Goal: Transaction & Acquisition: Purchase product/service

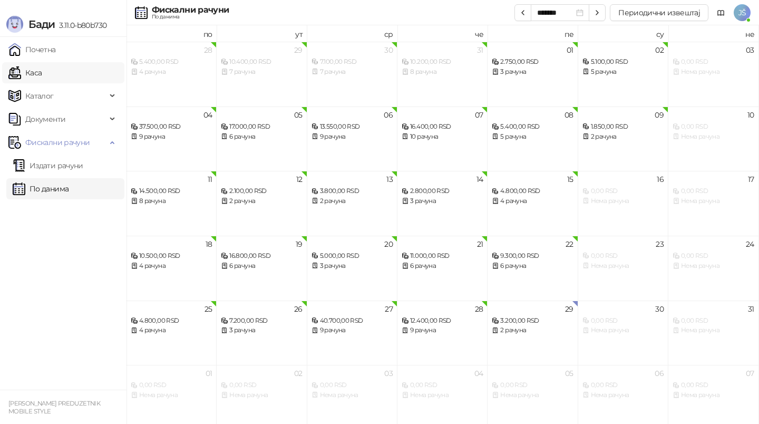
click at [35, 72] on link "Каса" at bounding box center [24, 72] width 33 height 21
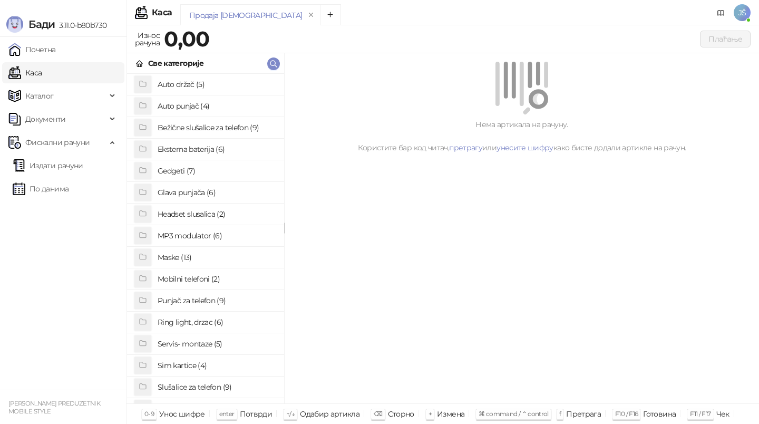
click at [190, 257] on h4 "Maske (13)" at bounding box center [217, 257] width 118 height 17
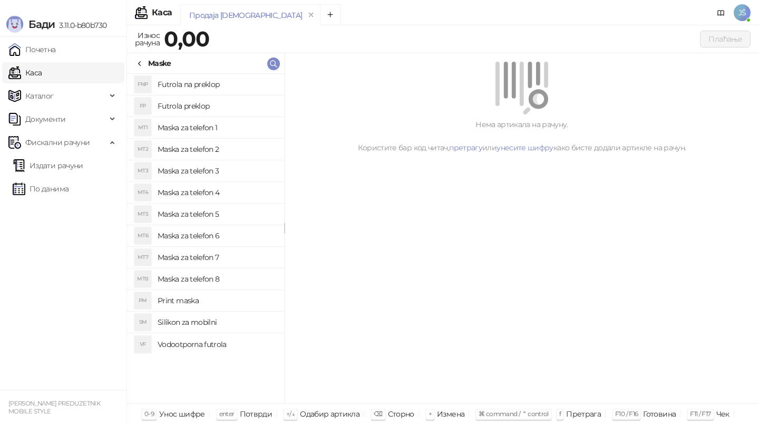
click at [235, 173] on h4 "Maska za telefon 3" at bounding box center [217, 170] width 118 height 17
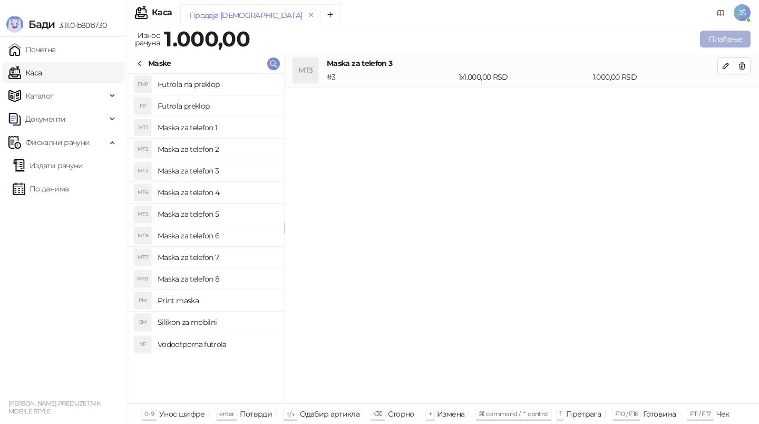
click at [706, 42] on button "Плаћање" at bounding box center [725, 39] width 51 height 17
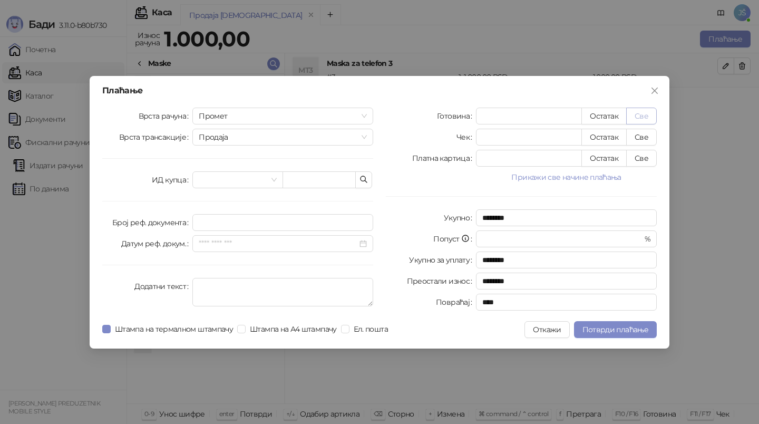
click at [644, 123] on button "Све" at bounding box center [641, 115] width 31 height 17
type input "****"
click at [613, 330] on span "Потврди плаћање" at bounding box center [615, 329] width 66 height 9
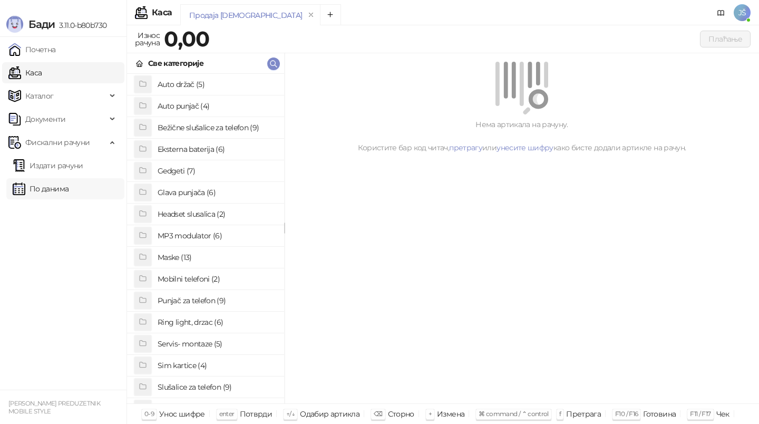
click at [68, 184] on link "По данима" at bounding box center [41, 188] width 56 height 21
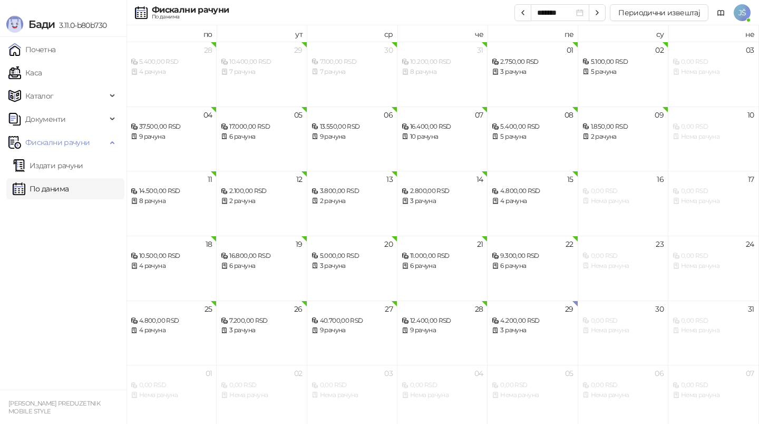
click at [70, 244] on ul "Почетна [PERSON_NAME] Документи Фискални рачуни Издати рачуни По данима" at bounding box center [63, 213] width 126 height 352
